Goal: Transaction & Acquisition: Purchase product/service

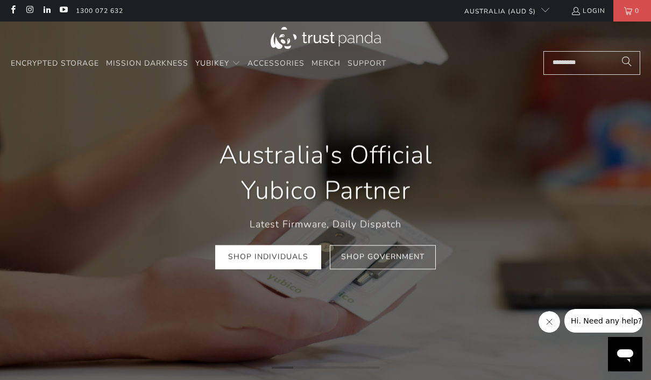
click at [238, 257] on link "Shop Individuals" at bounding box center [268, 257] width 106 height 24
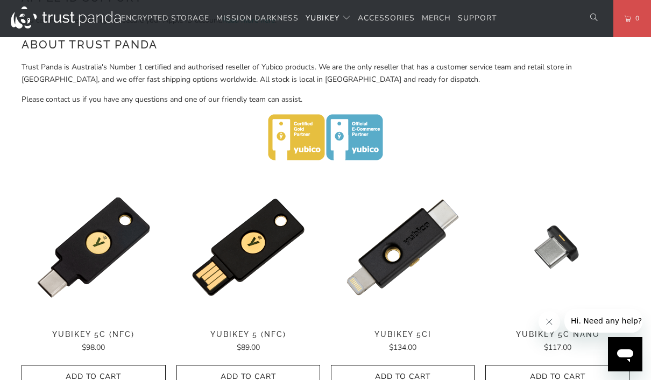
scroll to position [481, 0]
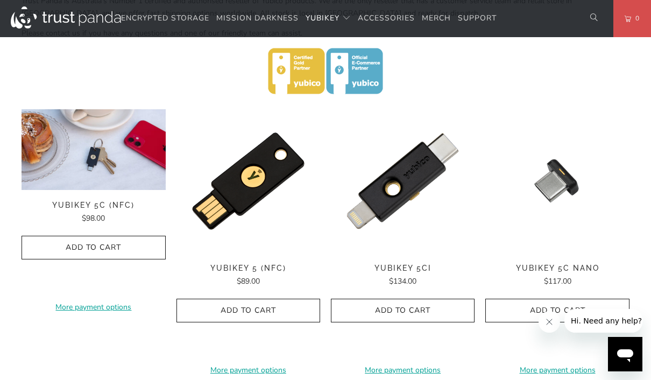
click at [69, 202] on div "**********" at bounding box center [94, 241] width 144 height 264
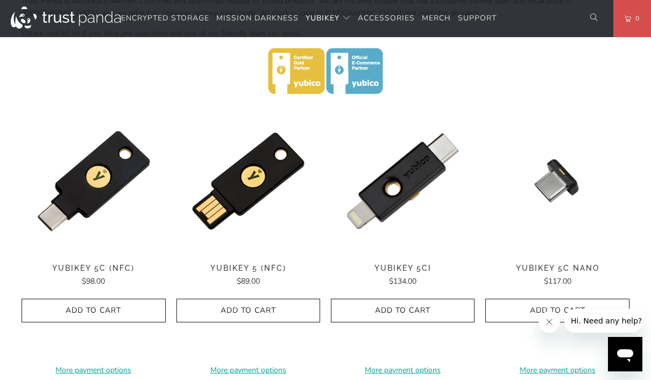
click at [74, 203] on div "**********" at bounding box center [94, 241] width 144 height 264
click at [67, 204] on div "**********" at bounding box center [94, 241] width 144 height 264
click at [73, 267] on span "YubiKey 5C (NFC)" at bounding box center [94, 268] width 144 height 9
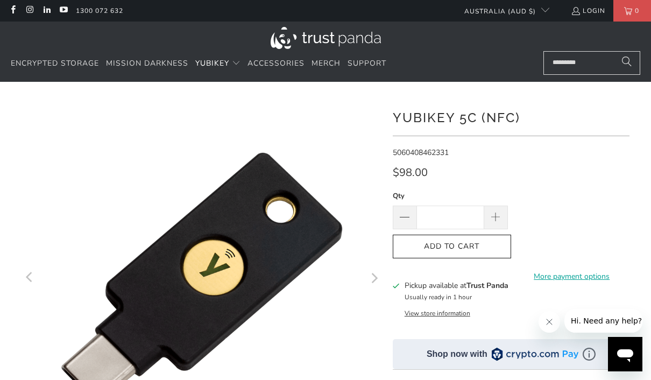
scroll to position [25, 0]
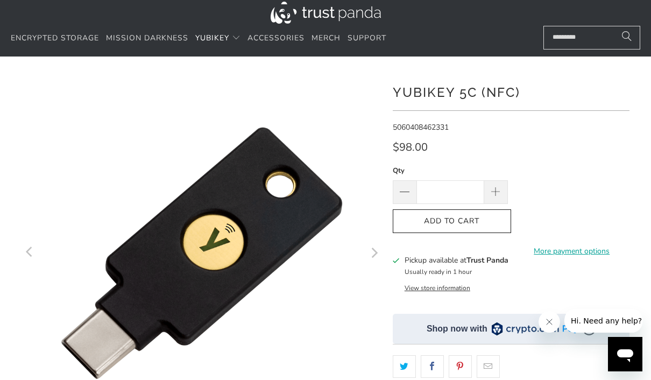
click at [493, 217] on span "Add to Cart" at bounding box center [452, 221] width 96 height 9
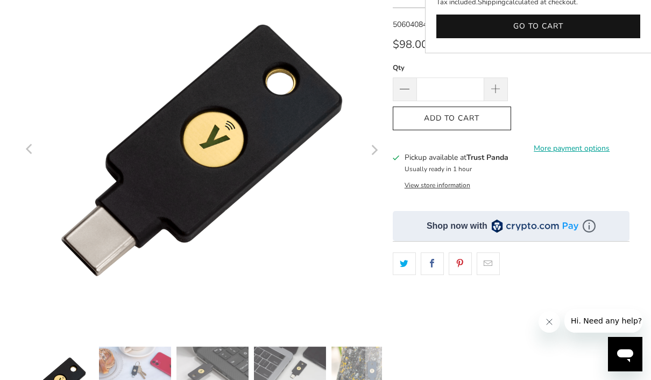
scroll to position [120, 0]
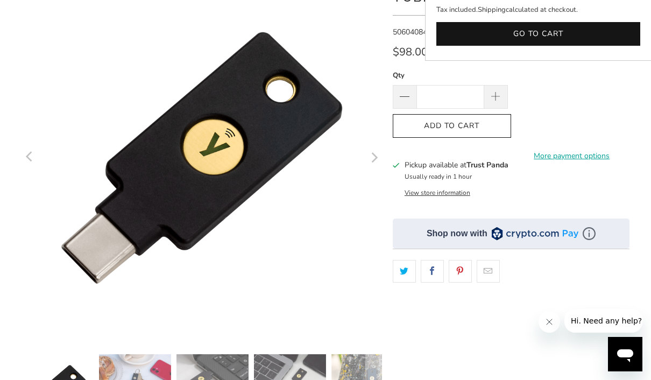
click at [470, 190] on button "View store information" at bounding box center [438, 192] width 66 height 9
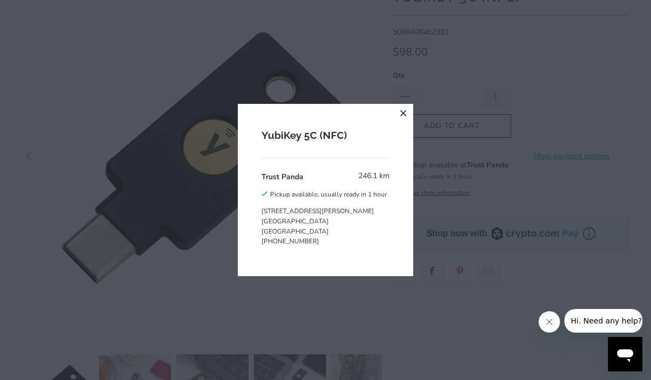
click at [581, 205] on div "YubiKey 5C (NFC) Trust Panda 246.1 km Pickup available, usually ready in 1 hour…" at bounding box center [325, 190] width 651 height 380
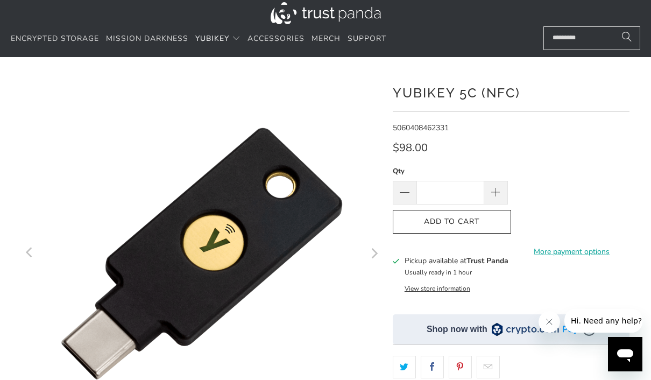
scroll to position [0, 0]
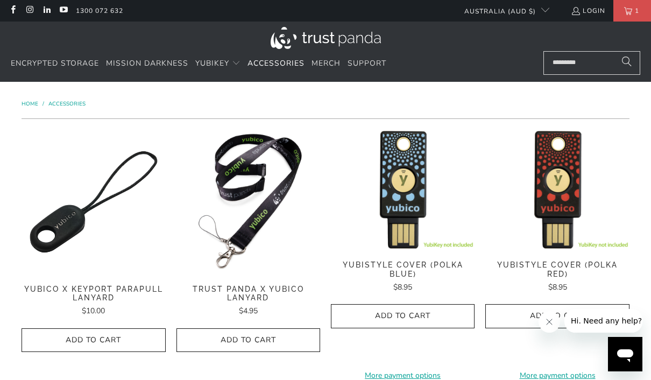
click at [147, 69] on link "Mission Darkness" at bounding box center [147, 63] width 82 height 25
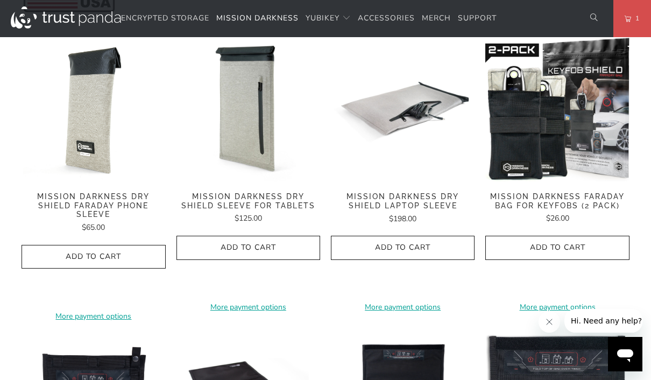
scroll to position [543, 0]
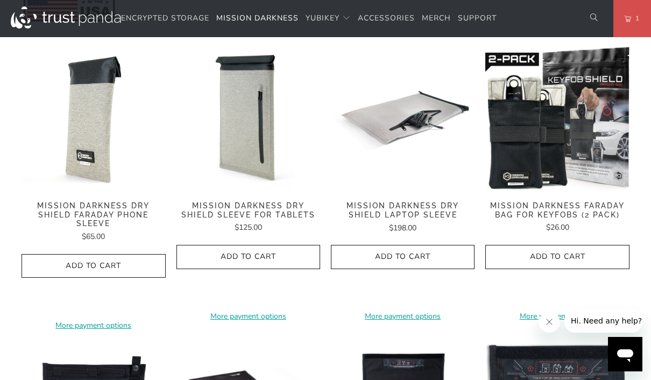
click at [141, 13] on span "Encrypted Storage" at bounding box center [165, 18] width 88 height 10
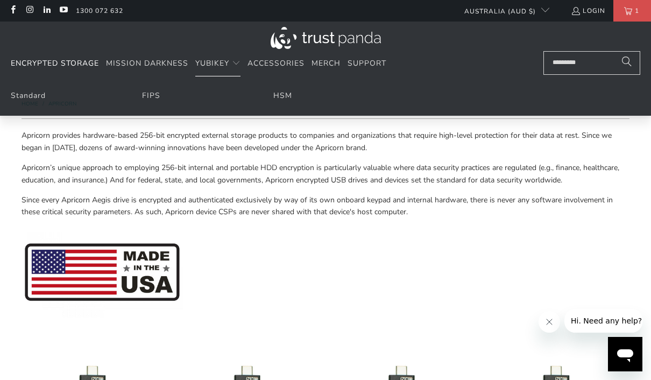
click at [324, 52] on link "Merch" at bounding box center [325, 63] width 29 height 25
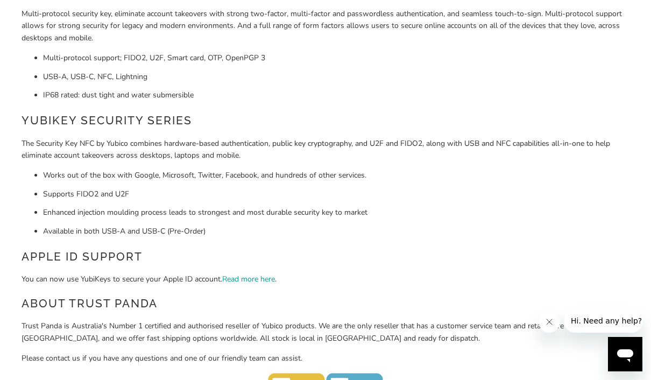
scroll to position [158, 0]
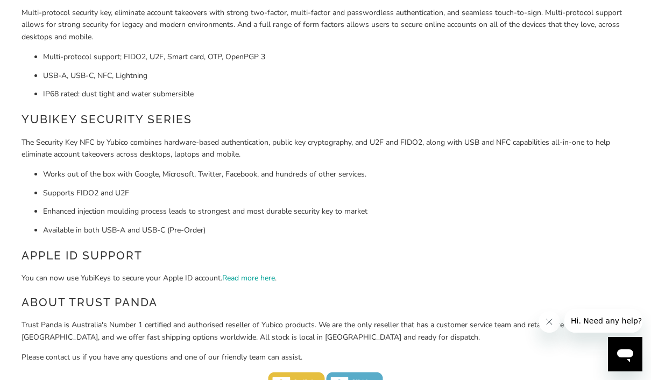
click at [231, 275] on link "Read more here" at bounding box center [248, 278] width 53 height 10
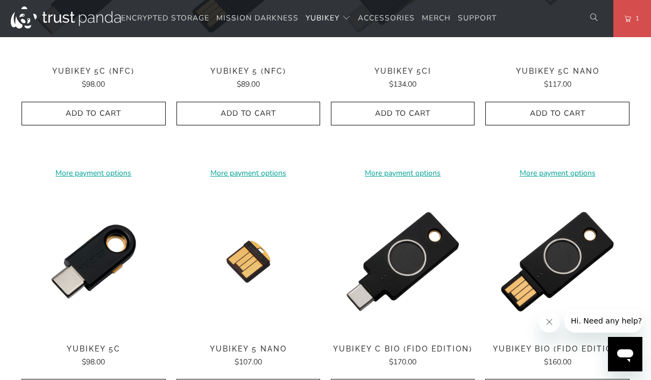
scroll to position [679, 0]
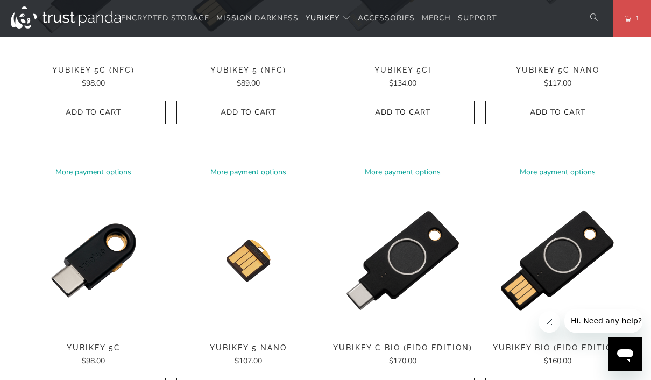
click at [49, 101] on button "Add to Cart" at bounding box center [94, 113] width 144 height 24
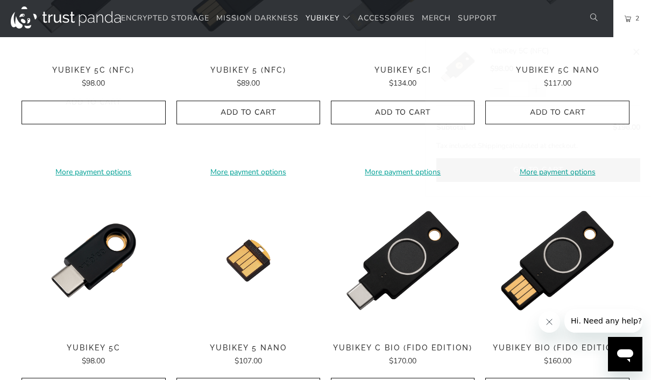
click at [73, 66] on span "YubiKey 5C (NFC)" at bounding box center [94, 70] width 144 height 9
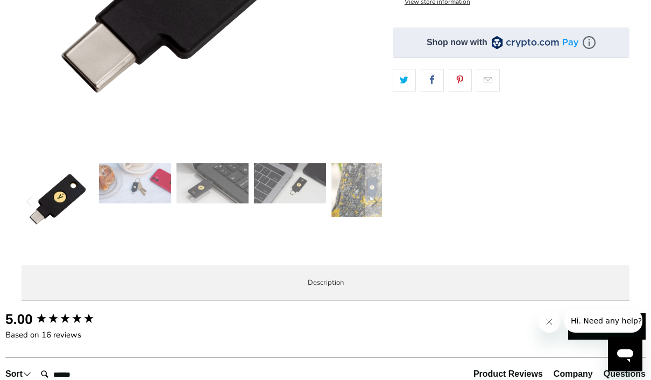
scroll to position [313, 0]
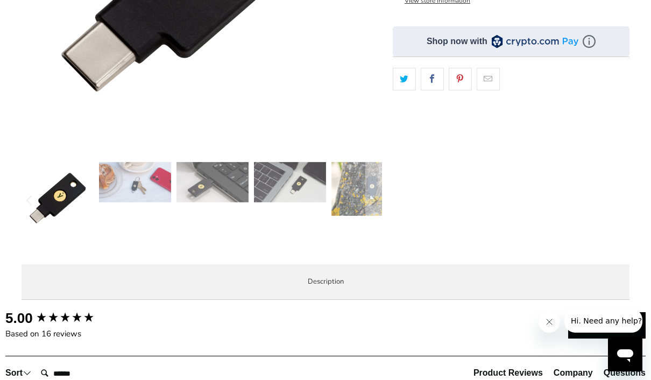
click at [120, 264] on label "Description" at bounding box center [326, 282] width 608 height 36
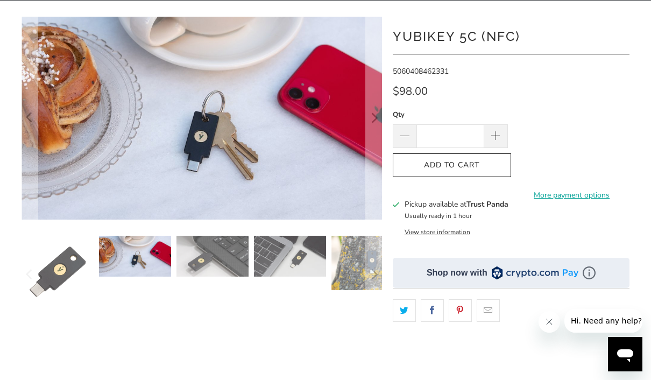
scroll to position [82, 0]
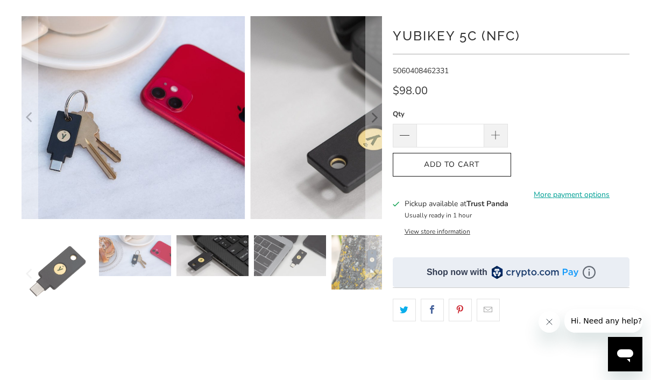
click at [184, 249] on img at bounding box center [212, 255] width 72 height 41
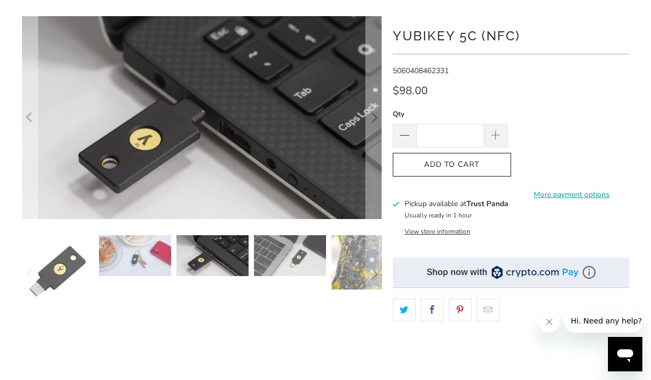
click at [331, 248] on img at bounding box center [367, 262] width 72 height 54
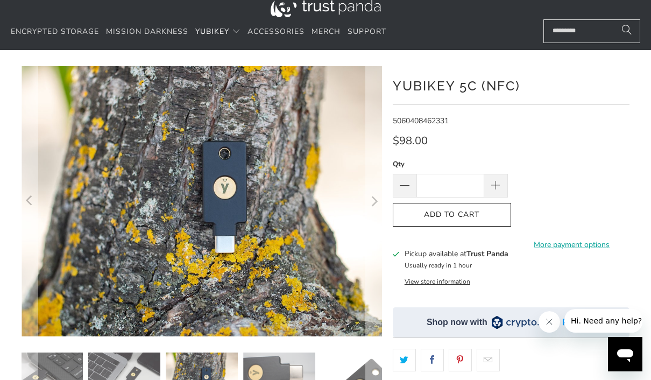
scroll to position [0, 0]
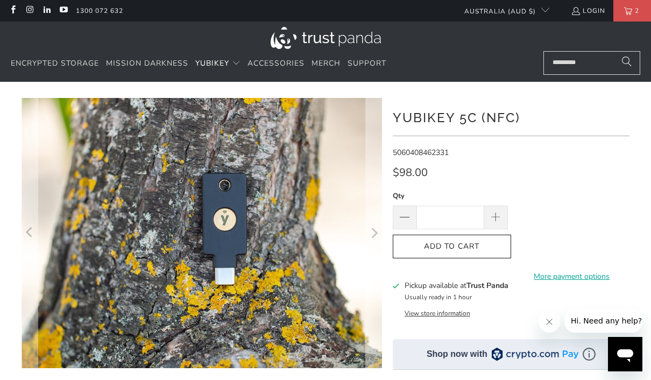
click at [27, 227] on icon "Previous" at bounding box center [30, 233] width 10 height 162
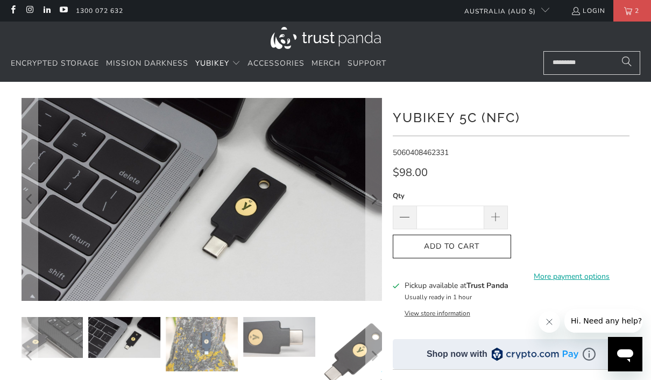
click at [26, 227] on icon "Previous" at bounding box center [30, 199] width 10 height 122
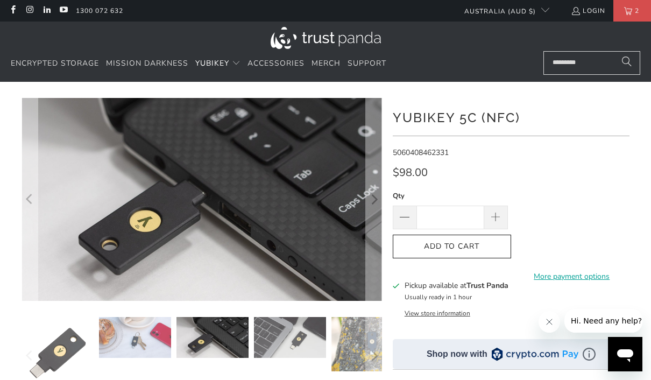
click at [31, 224] on icon "Previous" at bounding box center [30, 199] width 10 height 122
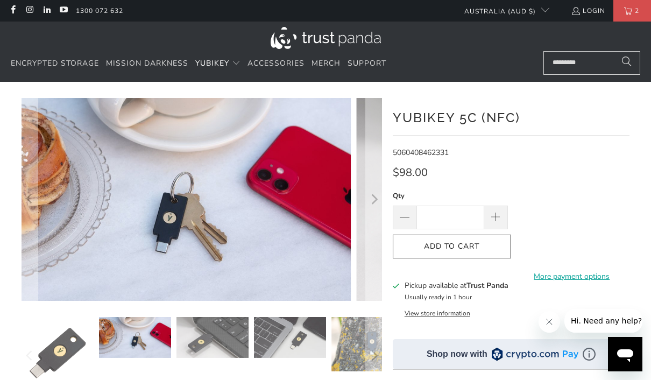
click at [30, 224] on icon "Previous" at bounding box center [30, 199] width 10 height 122
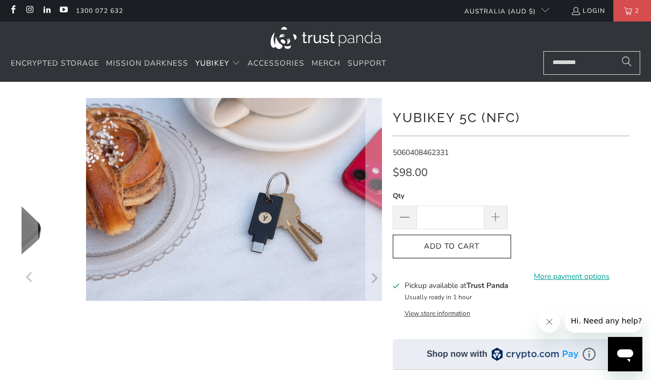
click at [30, 224] on icon "Previous" at bounding box center [30, 277] width 10 height 216
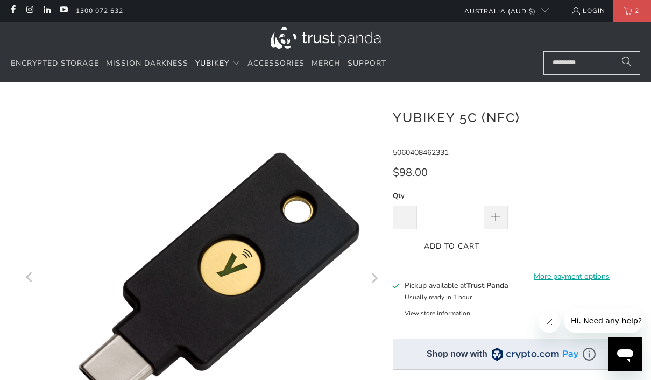
click at [30, 224] on icon "Previous" at bounding box center [30, 277] width 10 height 216
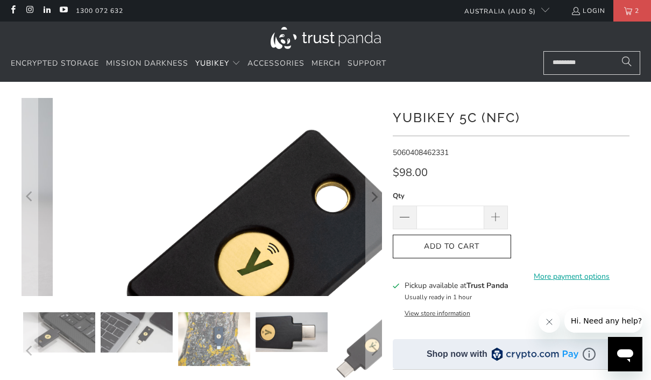
click at [30, 223] on icon "Previous" at bounding box center [30, 196] width 10 height 119
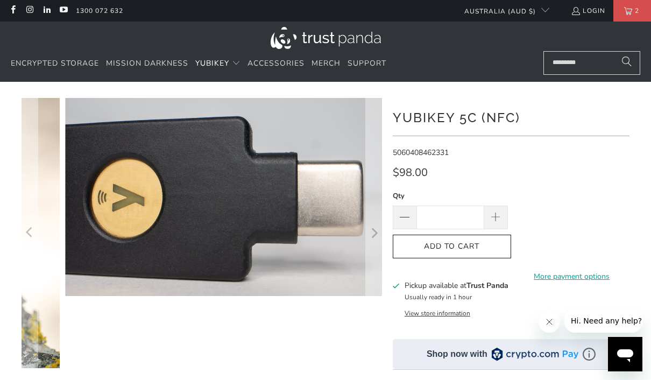
click at [31, 222] on icon "Previous" at bounding box center [30, 233] width 10 height 162
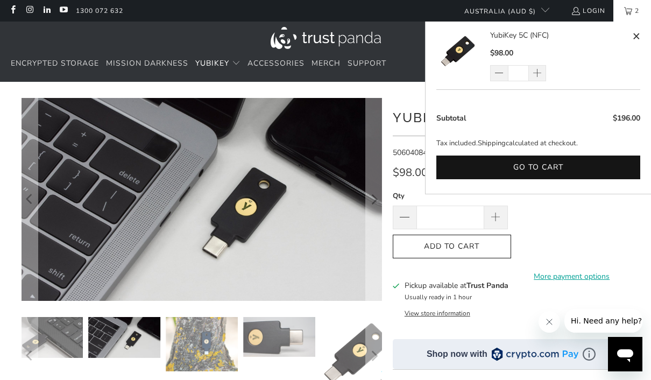
click at [577, 164] on button "Go to cart" at bounding box center [538, 167] width 204 height 24
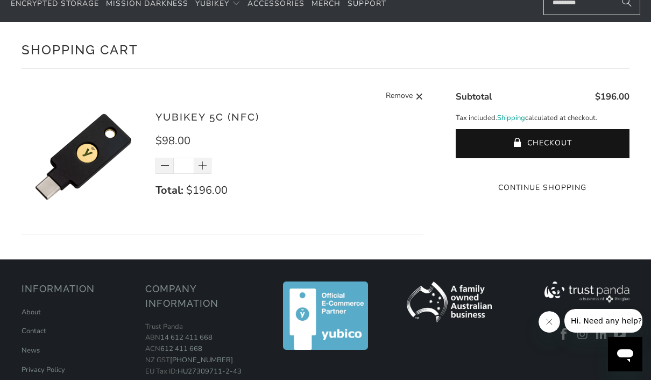
scroll to position [61, 0]
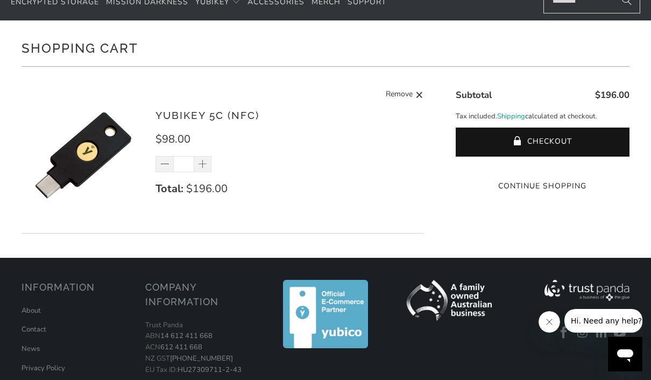
click at [576, 139] on button "Checkout" at bounding box center [543, 141] width 174 height 29
